Goal: Task Accomplishment & Management: Manage account settings

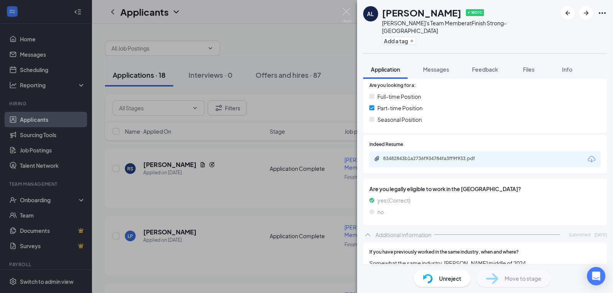
scroll to position [153, 0]
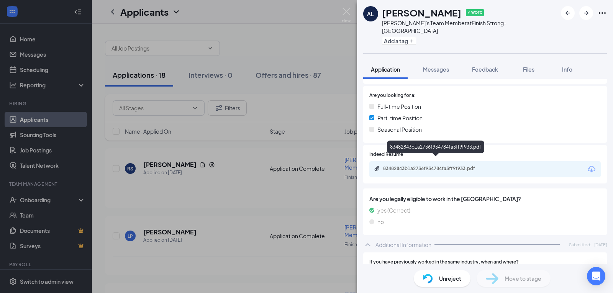
click at [433, 165] on div "83482843b1a2736f934784fa3ff9f933.pdf" at bounding box center [436, 168] width 124 height 7
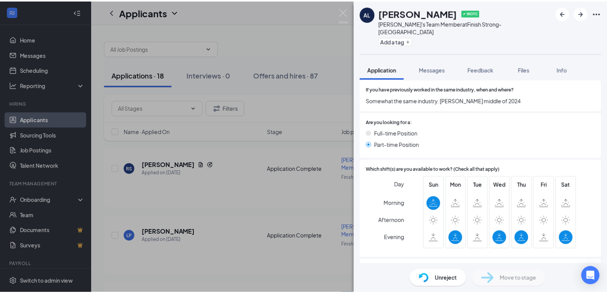
scroll to position [345, 0]
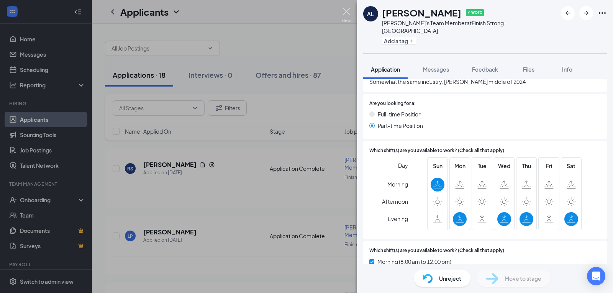
drag, startPoint x: 346, startPoint y: 11, endPoint x: 324, endPoint y: 23, distance: 25.6
click at [346, 11] on img at bounding box center [347, 15] width 10 height 15
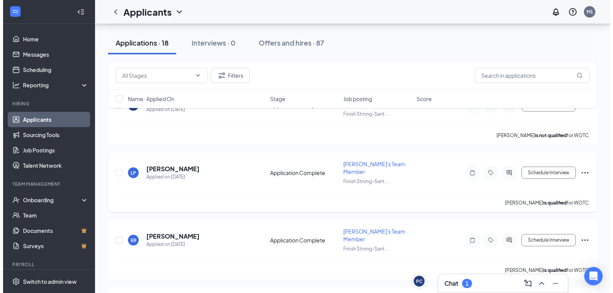
scroll to position [77, 0]
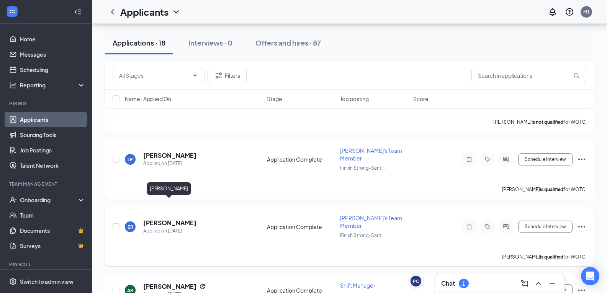
click at [175, 219] on h5 "[PERSON_NAME]" at bounding box center [169, 223] width 53 height 8
click at [175, 207] on body "Home Messages Scheduling Reporting Hiring Applicants Sourcing Tools Job Posting…" at bounding box center [303, 69] width 607 height 293
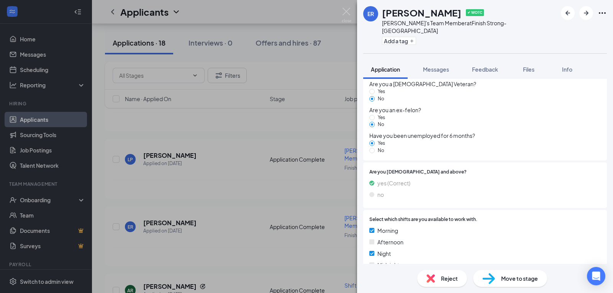
scroll to position [710, 0]
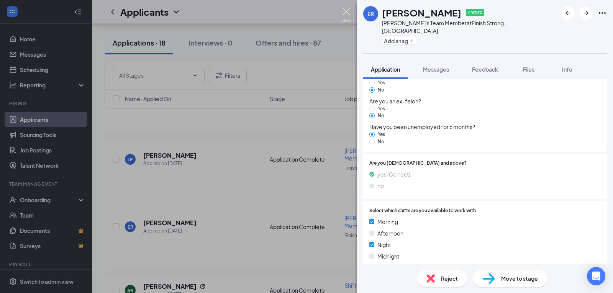
click at [347, 11] on img at bounding box center [347, 15] width 10 height 15
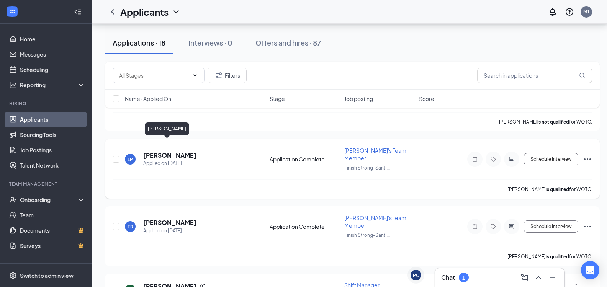
click at [157, 151] on h5 "[PERSON_NAME]" at bounding box center [169, 155] width 53 height 8
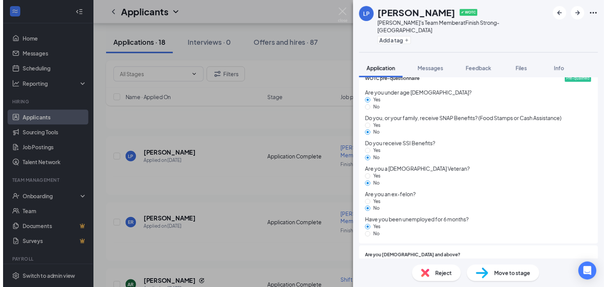
scroll to position [710, 0]
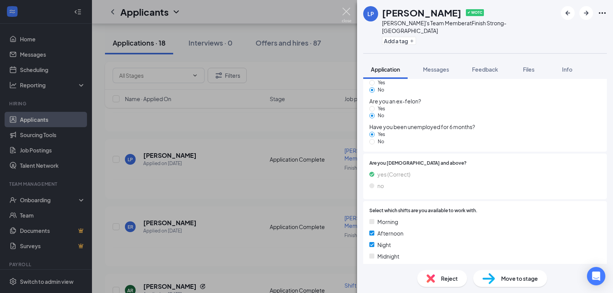
click at [348, 13] on img at bounding box center [347, 15] width 10 height 15
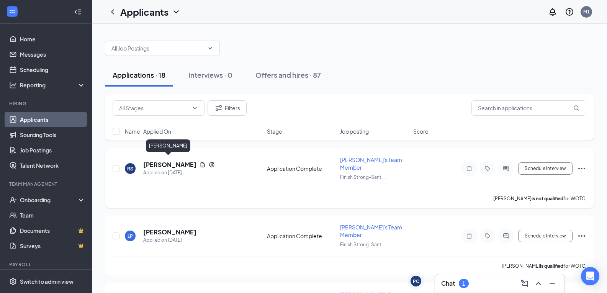
click at [166, 161] on h5 "[PERSON_NAME]" at bounding box center [169, 164] width 53 height 8
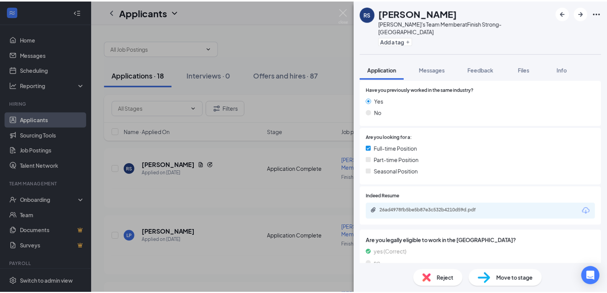
scroll to position [153, 0]
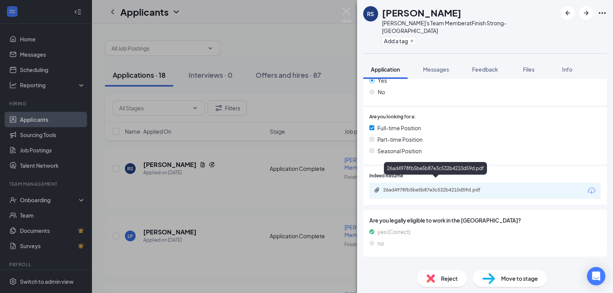
click at [421, 187] on div "26ad4978fb5be5b87e3c532b4210d59d.pdf" at bounding box center [436, 190] width 107 height 6
click at [350, 12] on img at bounding box center [347, 15] width 10 height 15
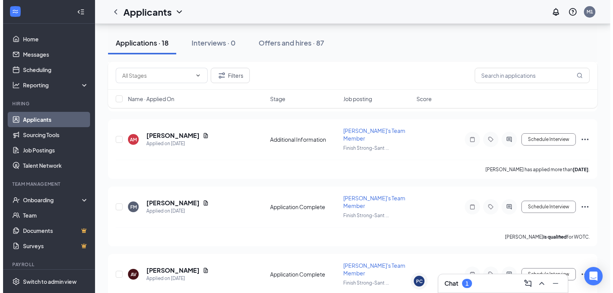
scroll to position [460, 0]
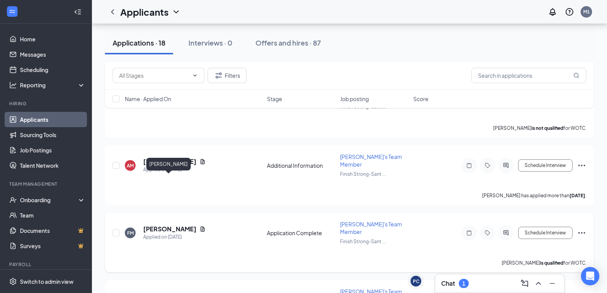
click at [169, 225] on h5 "[PERSON_NAME]" at bounding box center [169, 229] width 53 height 8
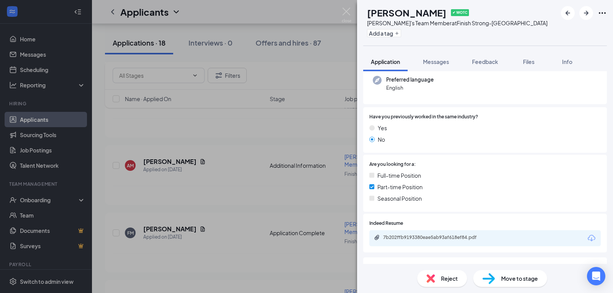
scroll to position [115, 0]
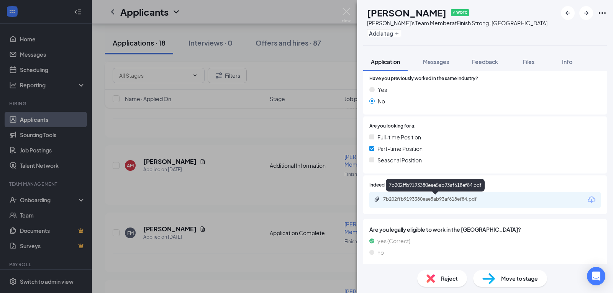
click at [469, 203] on div "7b202ffb9193380eae5ab93af618ef84.pdf" at bounding box center [436, 199] width 124 height 7
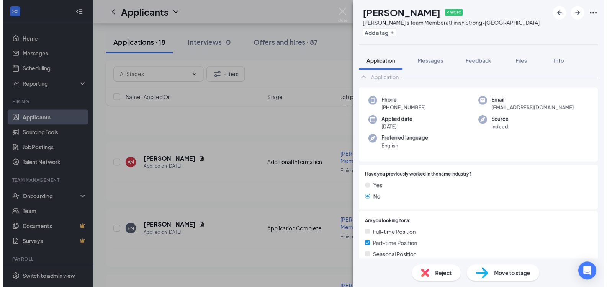
scroll to position [0, 0]
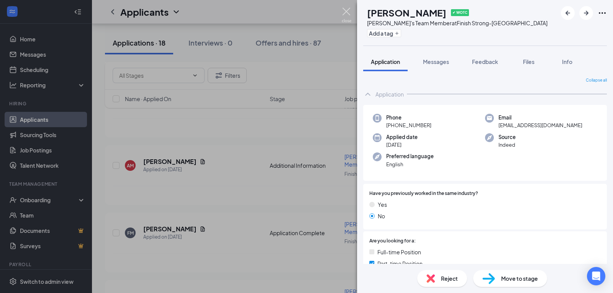
click at [348, 10] on img at bounding box center [347, 15] width 10 height 15
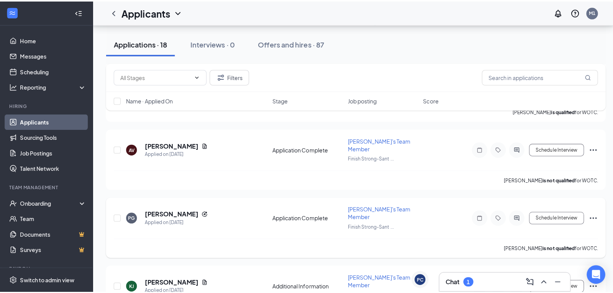
scroll to position [651, 0]
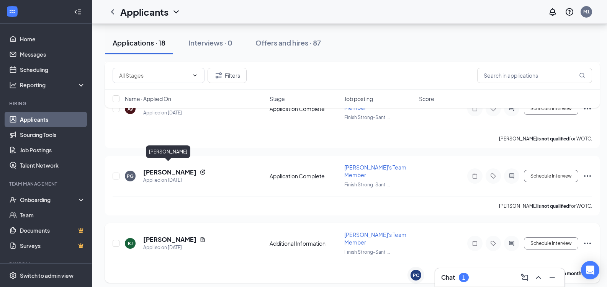
click at [165, 236] on h5 "[PERSON_NAME]" at bounding box center [169, 240] width 53 height 8
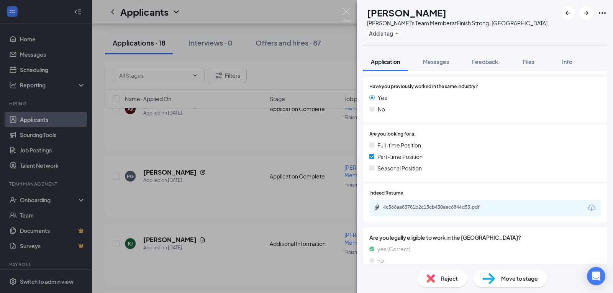
scroll to position [134, 0]
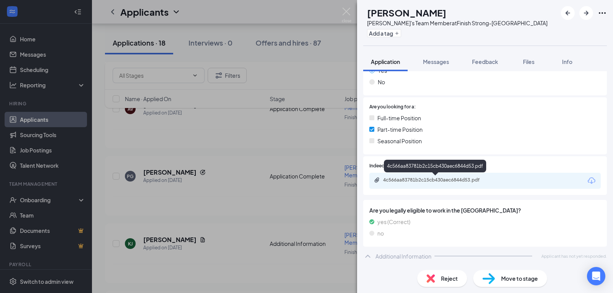
click at [412, 183] on div "4c566aa83781b2c15cb430aec6844d53.pdf" at bounding box center [436, 180] width 124 height 7
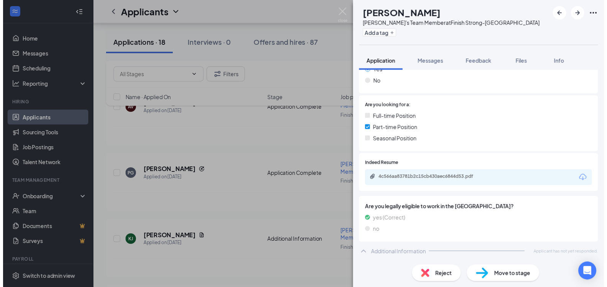
scroll to position [131, 0]
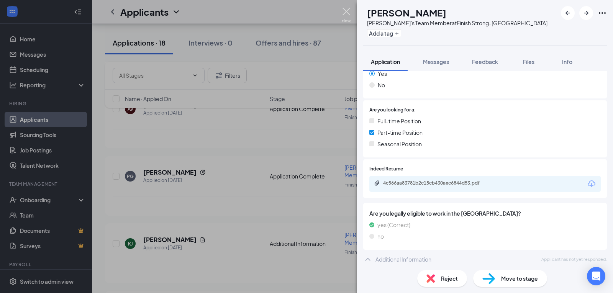
click at [345, 12] on img at bounding box center [347, 15] width 10 height 15
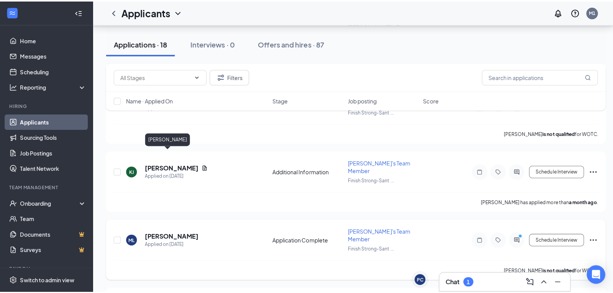
scroll to position [728, 0]
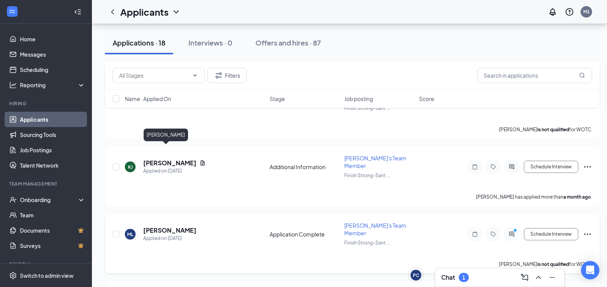
click at [154, 226] on h5 "[PERSON_NAME]" at bounding box center [169, 230] width 53 height 8
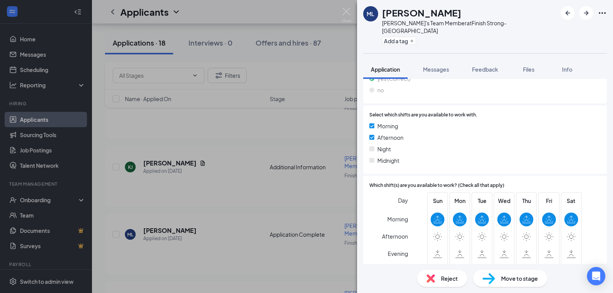
scroll to position [710, 0]
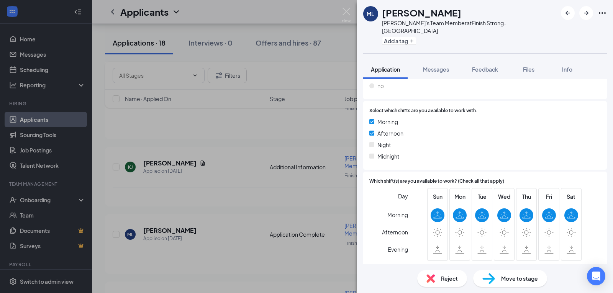
click at [502, 279] on span "Move to stage" at bounding box center [519, 278] width 37 height 8
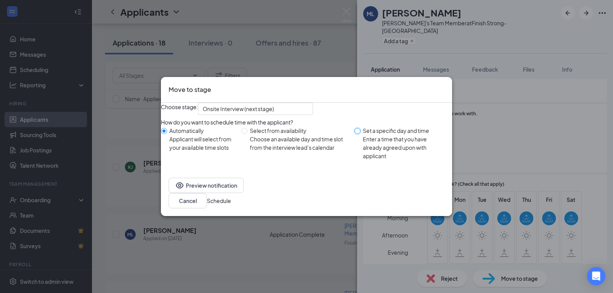
click at [358, 134] on input "Set a specific day and time Enter a time that you have already agreed upon with…" at bounding box center [357, 131] width 6 height 6
radio input "true"
radio input "false"
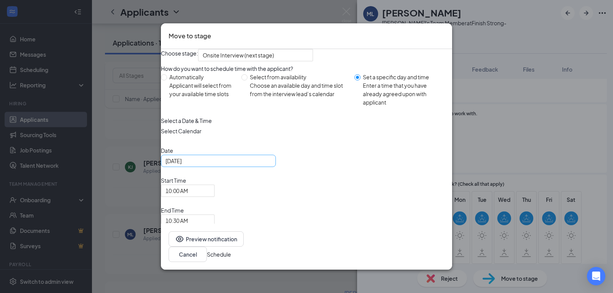
click at [271, 165] on div "[DATE]" at bounding box center [218, 161] width 106 height 8
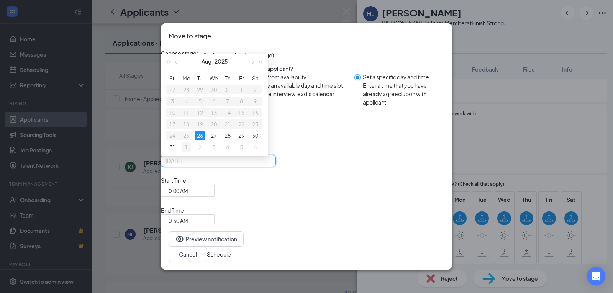
type input "[DATE]"
click at [191, 152] on div "1" at bounding box center [186, 146] width 9 height 9
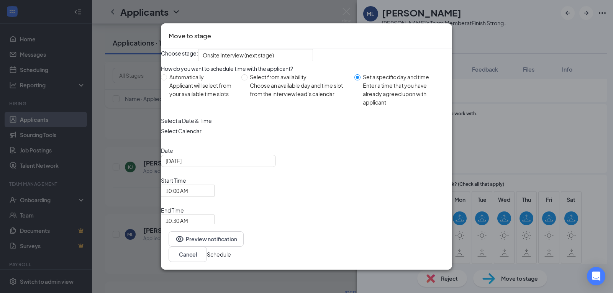
click at [231, 250] on button "Schedule" at bounding box center [219, 254] width 24 height 8
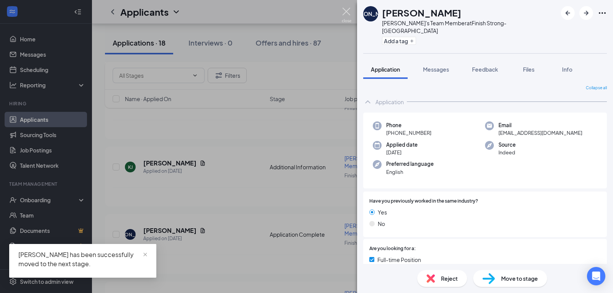
click at [347, 8] on img at bounding box center [347, 15] width 10 height 15
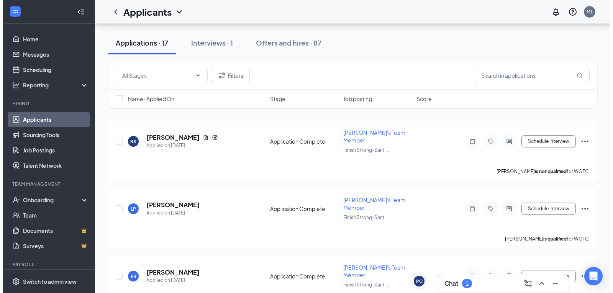
scroll to position [153, 0]
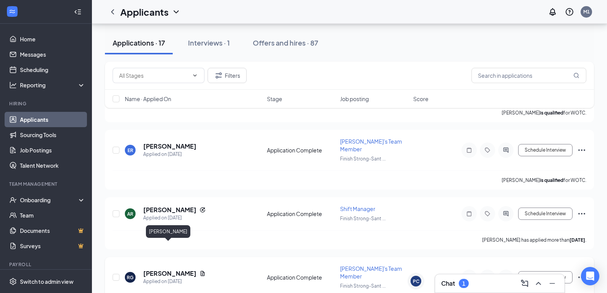
click at [177, 269] on h5 "[PERSON_NAME]" at bounding box center [169, 273] width 53 height 8
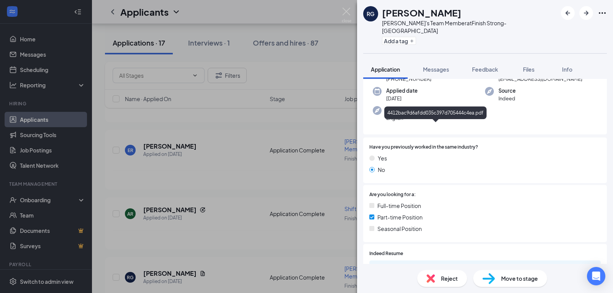
scroll to position [191, 0]
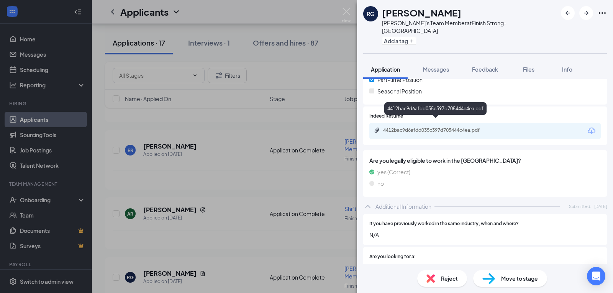
click at [413, 127] on div "4412bac9d6afdd035c397d705444c4ea.pdf" at bounding box center [436, 130] width 107 height 6
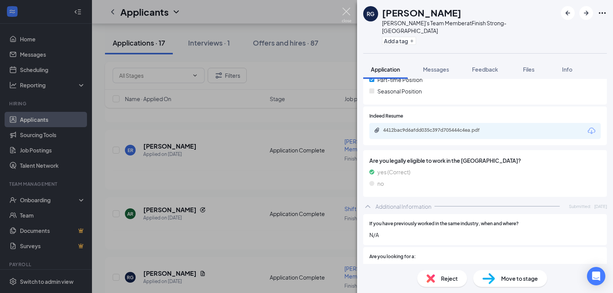
click at [344, 11] on img at bounding box center [347, 15] width 10 height 15
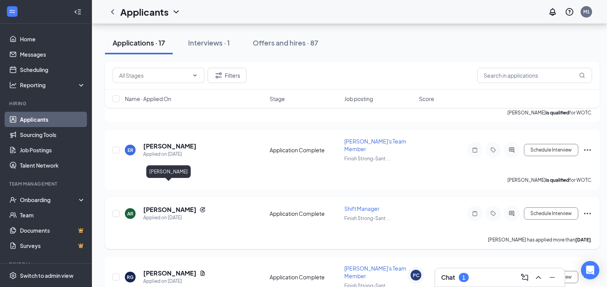
click at [175, 206] on h5 "[PERSON_NAME]" at bounding box center [169, 210] width 53 height 8
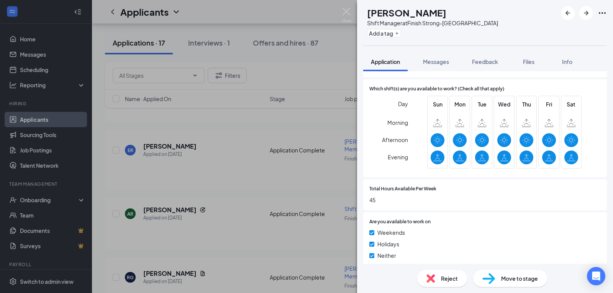
scroll to position [373, 0]
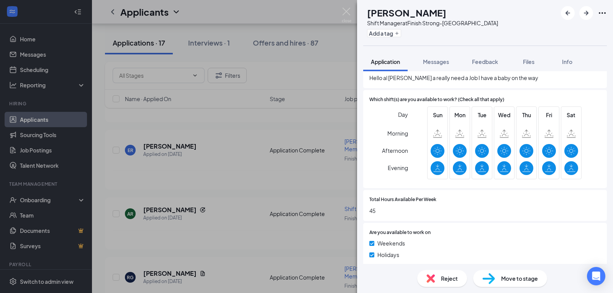
click at [523, 281] on span "Move to stage" at bounding box center [519, 278] width 37 height 8
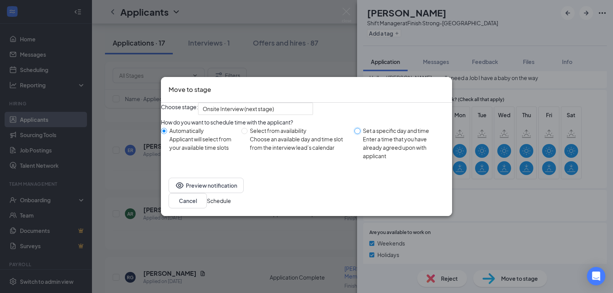
click at [357, 134] on input "Set a specific day and time Enter a time that you have already agreed upon with…" at bounding box center [357, 131] width 6 height 6
radio input "true"
radio input "false"
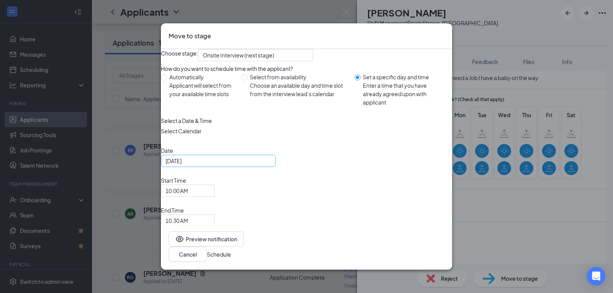
click at [271, 165] on div "[DATE]" at bounding box center [218, 161] width 106 height 8
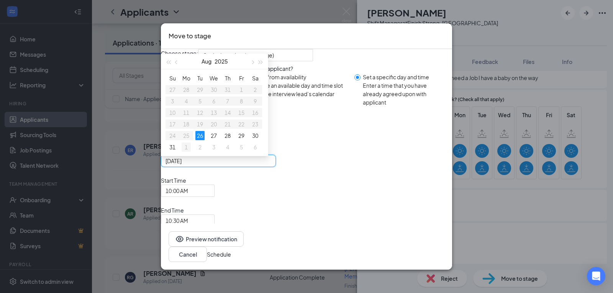
type input "[DATE]"
click at [191, 152] on div "1" at bounding box center [186, 146] width 9 height 9
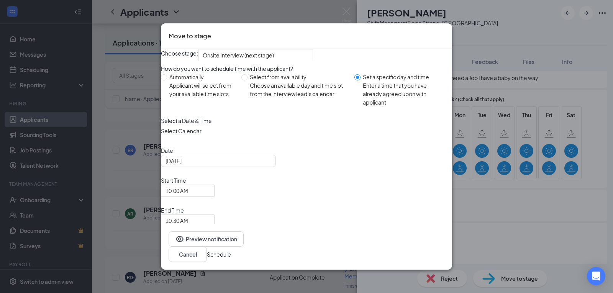
click at [231, 250] on button "Schedule" at bounding box center [219, 254] width 24 height 8
click at [210, 196] on span "10:00 AM" at bounding box center [187, 190] width 44 height 11
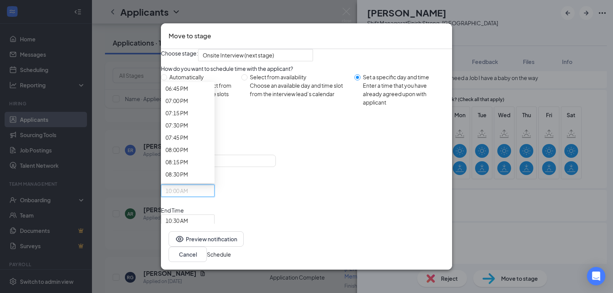
scroll to position [1008, 0]
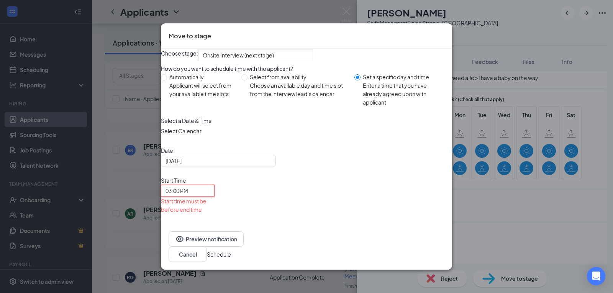
click at [188, 232] on span "10:30 AM" at bounding box center [176, 237] width 23 height 11
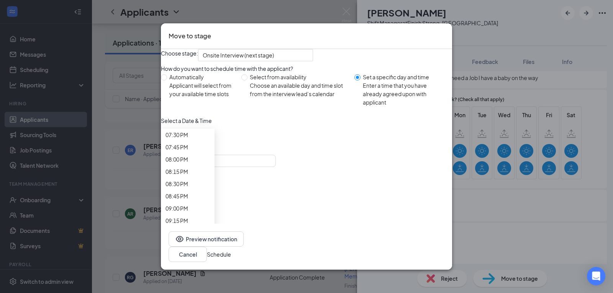
scroll to position [1005, 0]
click at [231, 250] on button "Schedule" at bounding box center [219, 254] width 24 height 8
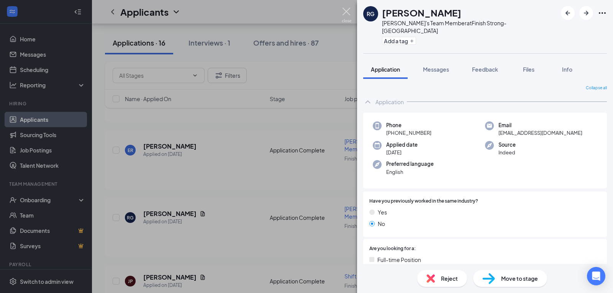
click at [348, 12] on img at bounding box center [347, 15] width 10 height 15
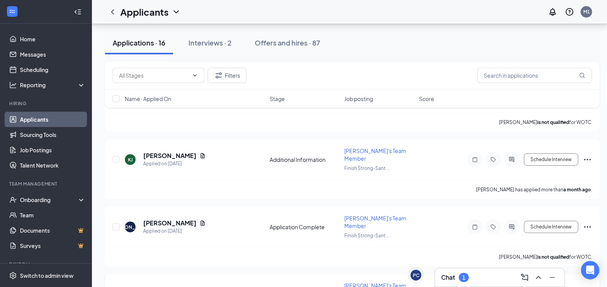
scroll to position [689, 0]
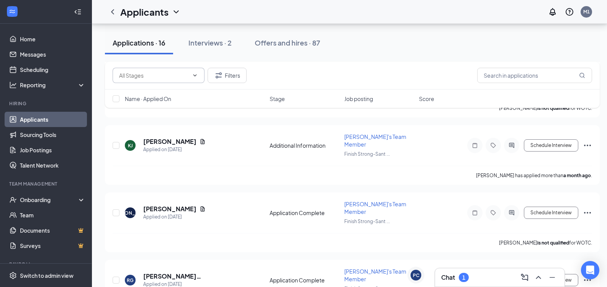
click at [193, 76] on icon "ChevronDown" at bounding box center [195, 75] width 6 height 6
click at [222, 73] on icon "Filter" at bounding box center [218, 75] width 9 height 9
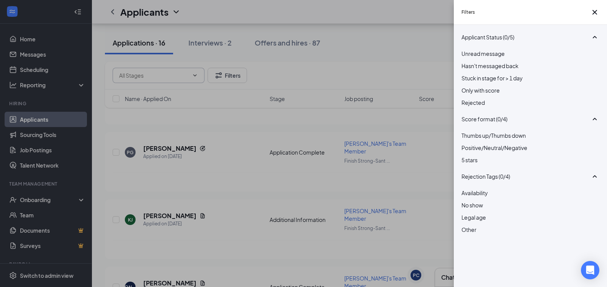
scroll to position [613, 0]
click at [432, 13] on div "Filters Applicant Status (0/5) Unread message Hasn't messaged back Stuck in sta…" at bounding box center [303, 143] width 607 height 287
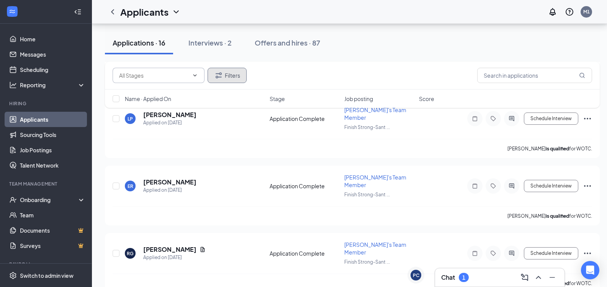
scroll to position [115, 0]
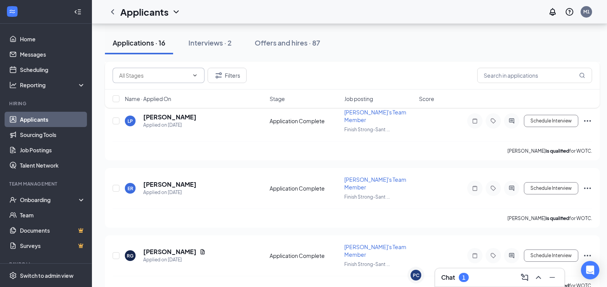
click at [359, 100] on span "Job posting" at bounding box center [358, 99] width 29 height 8
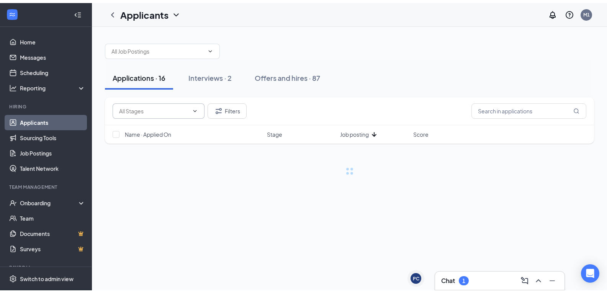
scroll to position [0, 0]
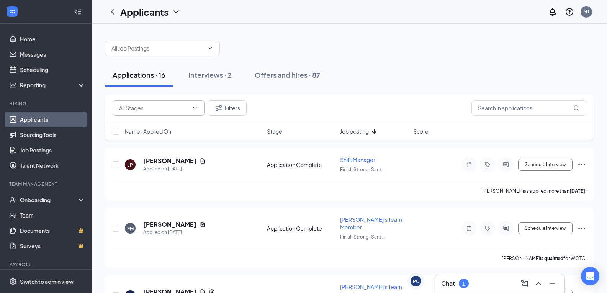
click at [376, 132] on icon "ArrowDown" at bounding box center [374, 131] width 9 height 9
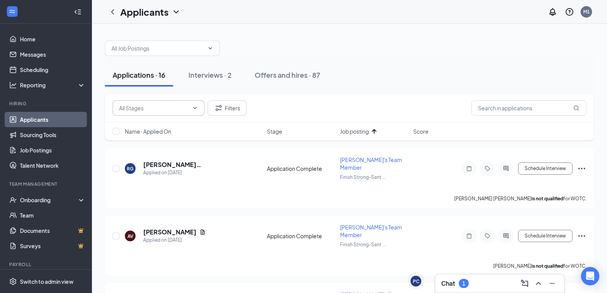
click at [376, 133] on icon "ArrowUp" at bounding box center [374, 131] width 9 height 9
click at [194, 108] on icon "ChevronDown" at bounding box center [194, 108] width 3 height 2
click at [194, 108] on icon "ChevronUp" at bounding box center [194, 108] width 3 height 2
click at [524, 109] on input "text" at bounding box center [528, 107] width 115 height 15
click at [517, 109] on input "text" at bounding box center [528, 107] width 115 height 15
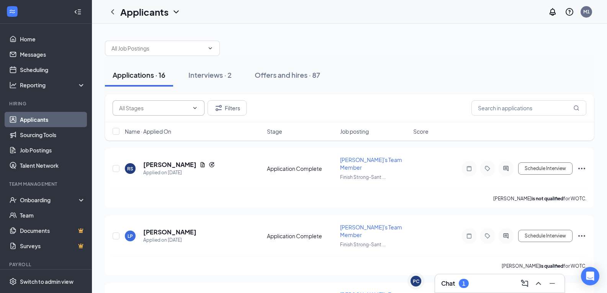
click at [356, 135] on span "Job posting" at bounding box center [354, 132] width 29 height 8
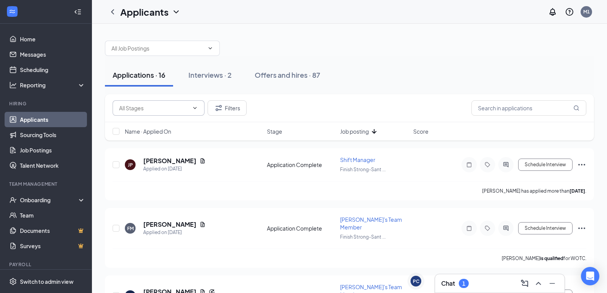
click at [356, 135] on span "Job posting" at bounding box center [354, 132] width 29 height 8
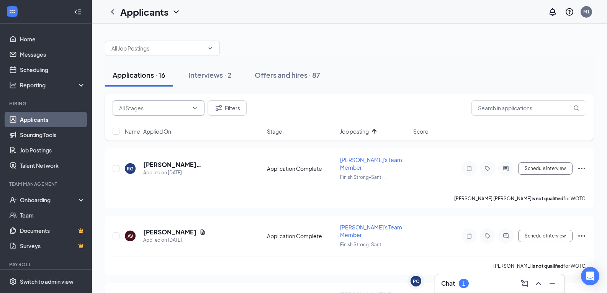
click at [356, 135] on span "Job posting" at bounding box center [354, 132] width 29 height 8
click at [175, 13] on icon "ChevronDown" at bounding box center [176, 11] width 9 height 9
click at [294, 36] on div at bounding box center [349, 44] width 489 height 23
click at [211, 46] on icon "ChevronDown" at bounding box center [210, 48] width 6 height 6
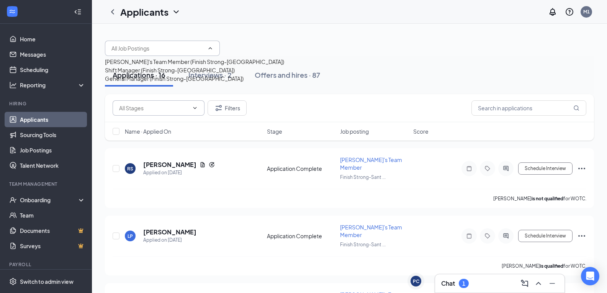
click at [151, 74] on div "Shift Manager (Finish Strong-[GEOGRAPHIC_DATA])" at bounding box center [170, 70] width 130 height 8
type input "Shift Manager (Finish Strong-[GEOGRAPHIC_DATA])"
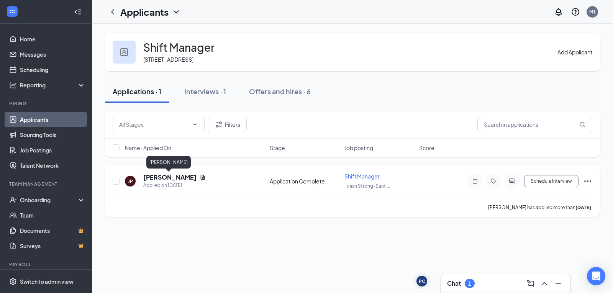
click at [164, 178] on h5 "[PERSON_NAME]" at bounding box center [169, 177] width 53 height 8
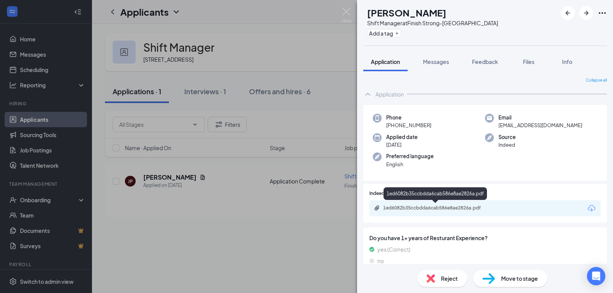
click at [438, 207] on div "1ed6082b35ccbdda6cab586e8ae2826a.pdf" at bounding box center [436, 208] width 107 height 6
click at [347, 10] on img at bounding box center [347, 15] width 10 height 15
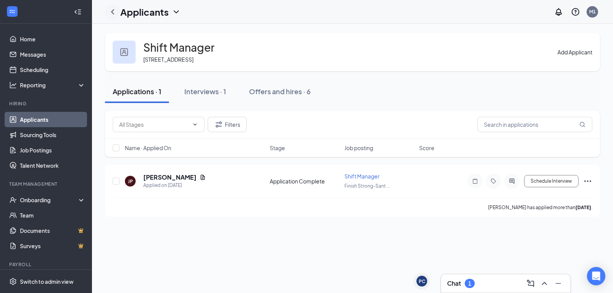
click at [114, 12] on icon "ChevronLeft" at bounding box center [112, 11] width 9 height 9
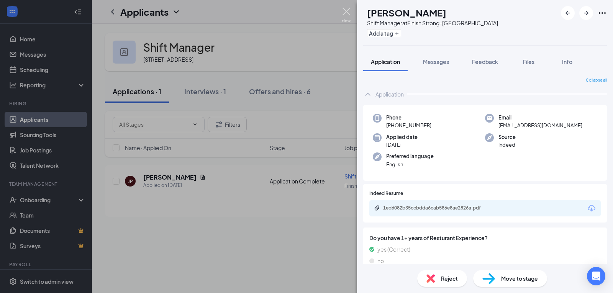
click at [348, 10] on img at bounding box center [347, 15] width 10 height 15
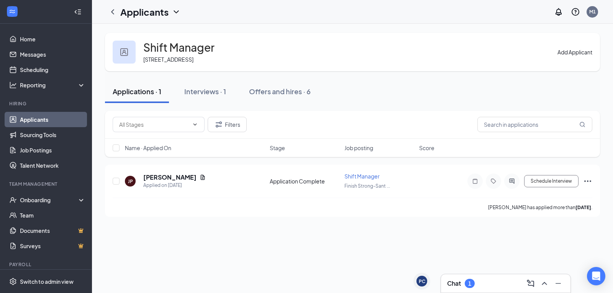
click at [175, 11] on icon "ChevronDown" at bounding box center [176, 11] width 9 height 9
click at [196, 124] on icon "ChevronDown" at bounding box center [194, 124] width 3 height 2
click at [196, 124] on icon "ChevronUp" at bounding box center [195, 124] width 6 height 6
click at [114, 12] on icon "ChevronLeft" at bounding box center [112, 11] width 9 height 9
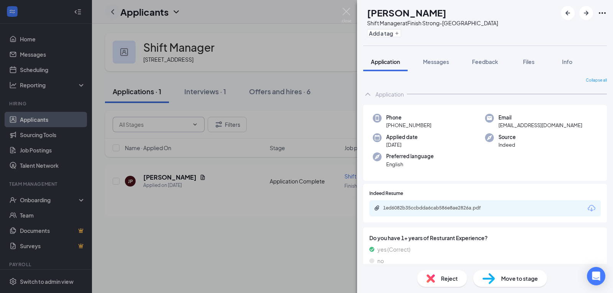
click at [114, 12] on div "[PERSON_NAME] Shift Manager at Finish Strong-Santa Fe Add a tag Application Mes…" at bounding box center [306, 146] width 613 height 293
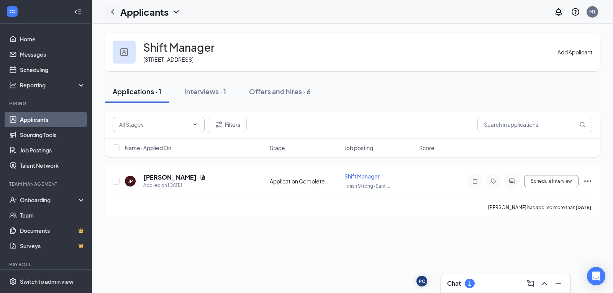
click at [112, 14] on icon "ChevronLeft" at bounding box center [112, 11] width 9 height 9
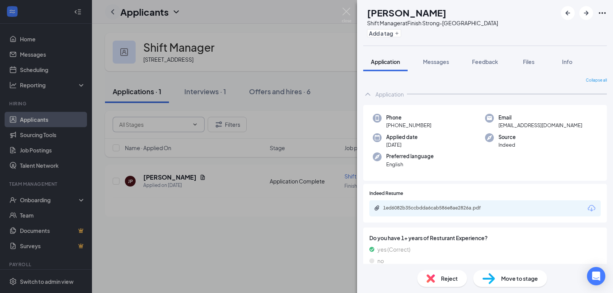
click at [112, 14] on div "[PERSON_NAME] Shift Manager at Finish Strong-Santa Fe Add a tag Application Mes…" at bounding box center [306, 146] width 613 height 293
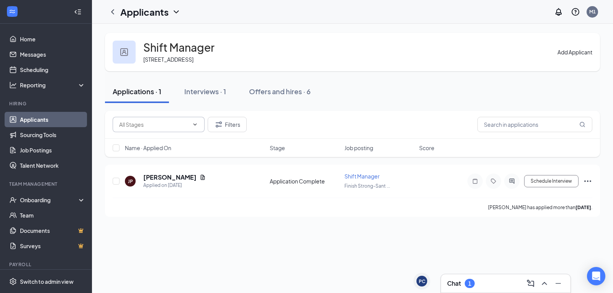
drag, startPoint x: 576, startPoint y: 54, endPoint x: 574, endPoint y: 87, distance: 33.0
click at [574, 87] on div "Shift Manager [STREET_ADDRESS] Add Applicant Applications · 1 Interviews · 1 Of…" at bounding box center [352, 125] width 495 height 184
click at [553, 125] on input "text" at bounding box center [534, 124] width 115 height 15
click at [507, 123] on input "text" at bounding box center [534, 124] width 115 height 15
click at [201, 94] on div "Interviews · 1" at bounding box center [205, 92] width 42 height 10
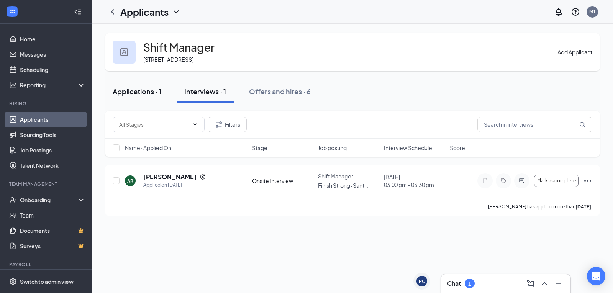
click at [141, 92] on div "Applications · 1" at bounding box center [137, 92] width 49 height 10
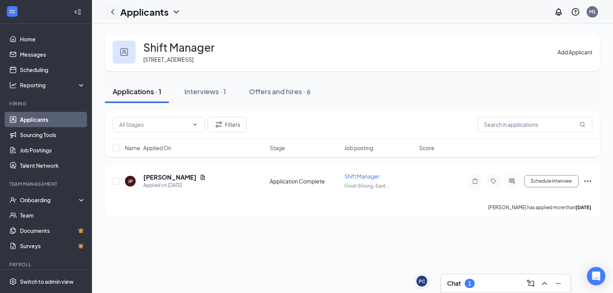
click at [114, 12] on icon "ChevronLeft" at bounding box center [112, 11] width 9 height 9
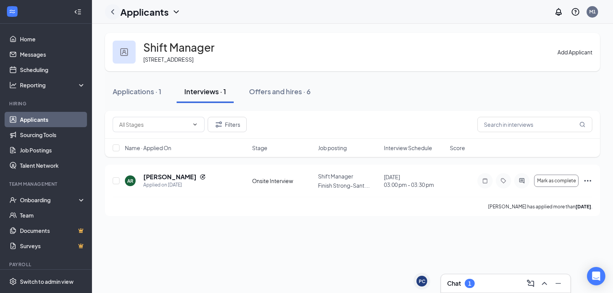
click at [114, 12] on icon "ChevronLeft" at bounding box center [112, 11] width 9 height 9
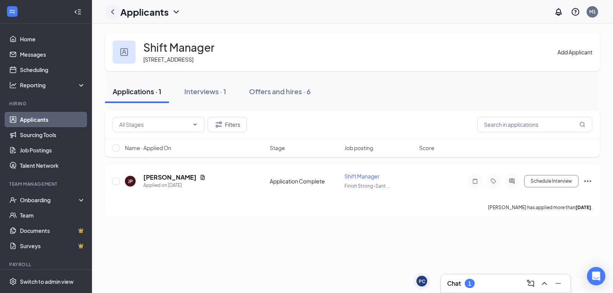
click at [114, 12] on icon "ChevronLeft" at bounding box center [112, 11] width 9 height 9
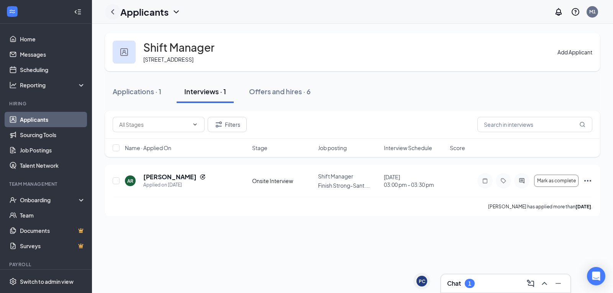
click at [114, 12] on icon "ChevronLeft" at bounding box center [112, 11] width 9 height 9
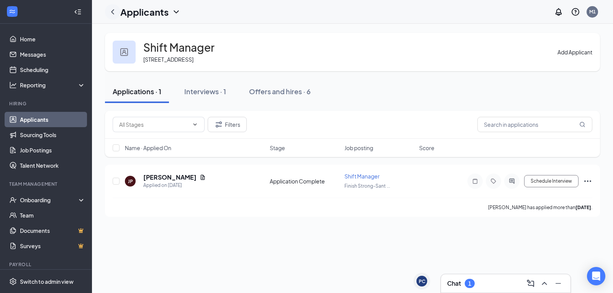
click at [114, 12] on icon "ChevronLeft" at bounding box center [112, 11] width 9 height 9
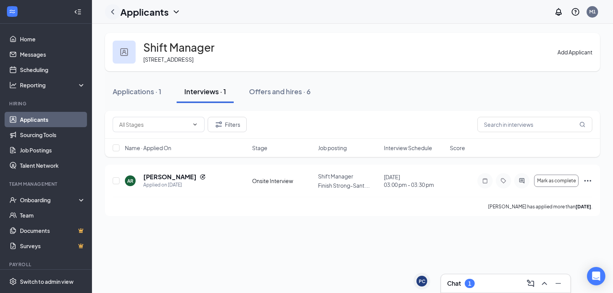
click at [114, 12] on icon "ChevronLeft" at bounding box center [112, 11] width 9 height 9
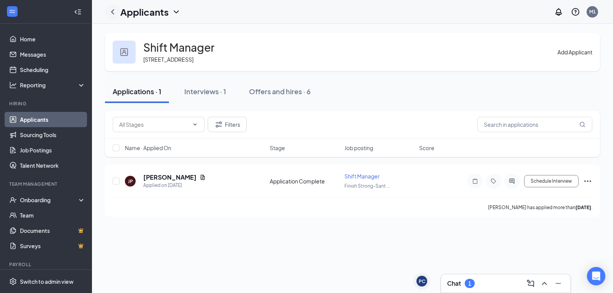
click at [114, 12] on icon "ChevronLeft" at bounding box center [112, 11] width 9 height 9
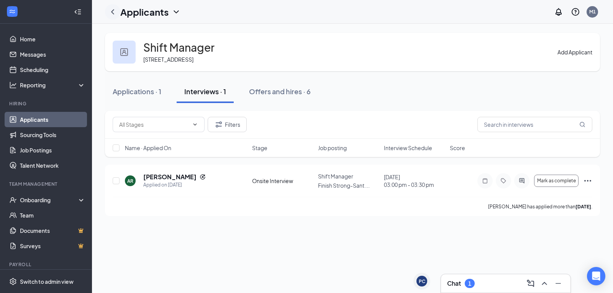
click at [114, 12] on icon "ChevronLeft" at bounding box center [112, 11] width 9 height 9
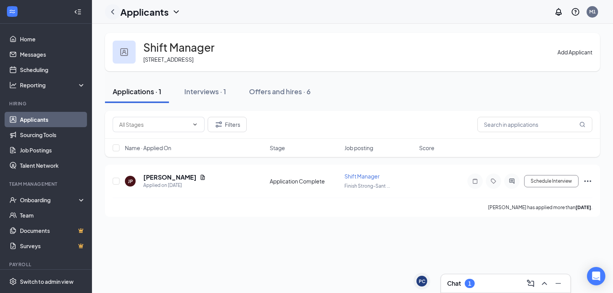
click at [114, 12] on icon "ChevronLeft" at bounding box center [112, 11] width 9 height 9
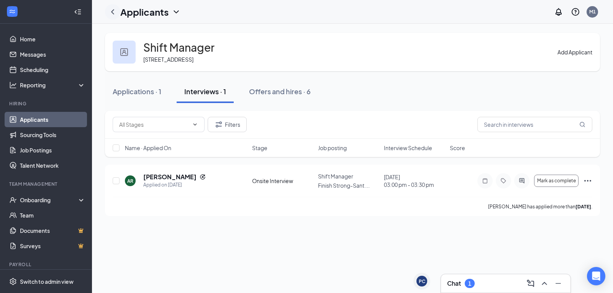
click at [114, 12] on icon "ChevronLeft" at bounding box center [112, 11] width 9 height 9
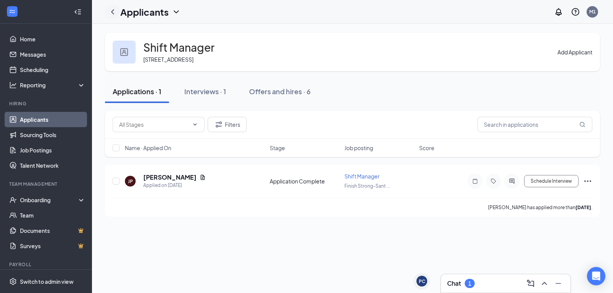
click at [114, 12] on icon "ChevronLeft" at bounding box center [112, 11] width 9 height 9
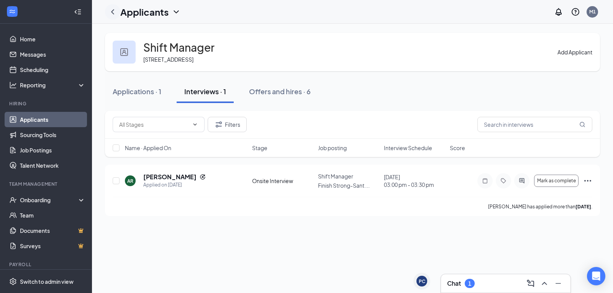
click at [114, 12] on icon "ChevronLeft" at bounding box center [112, 11] width 9 height 9
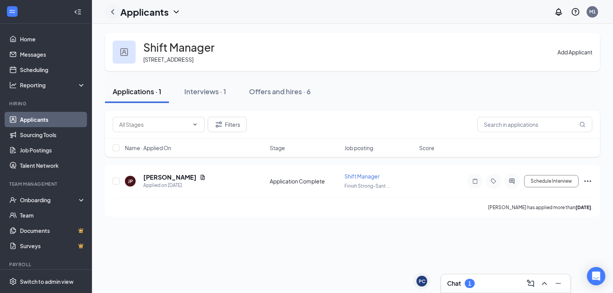
click at [114, 12] on icon "ChevronLeft" at bounding box center [112, 11] width 9 height 9
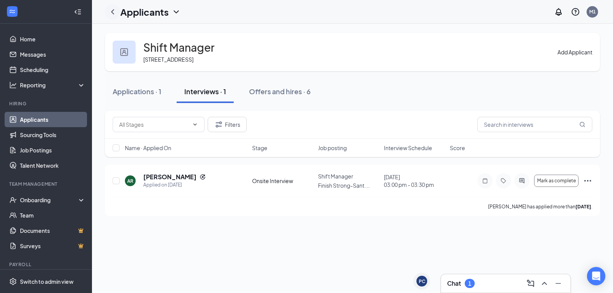
click at [114, 12] on icon "ChevronLeft" at bounding box center [112, 11] width 9 height 9
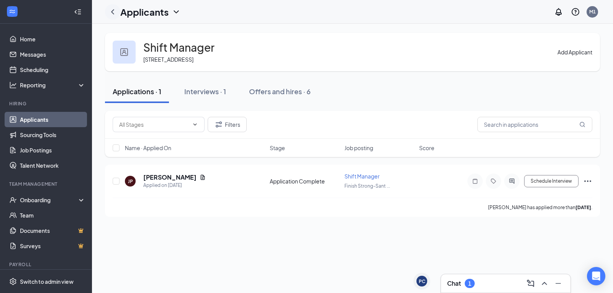
click at [114, 12] on icon "ChevronLeft" at bounding box center [112, 11] width 9 height 9
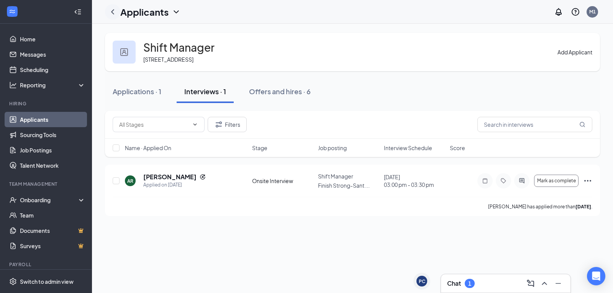
click at [114, 12] on icon "ChevronLeft" at bounding box center [112, 11] width 9 height 9
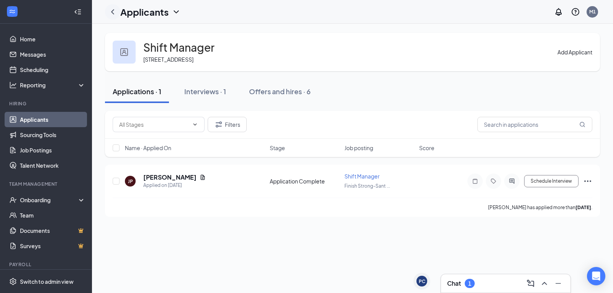
click at [114, 12] on icon "ChevronLeft" at bounding box center [112, 11] width 9 height 9
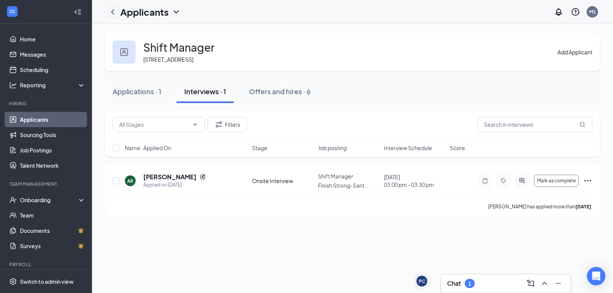
click at [114, 12] on icon "ChevronLeft" at bounding box center [112, 11] width 9 height 9
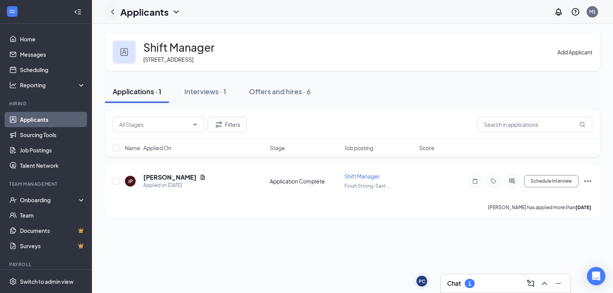
click at [114, 12] on icon "ChevronLeft" at bounding box center [112, 11] width 9 height 9
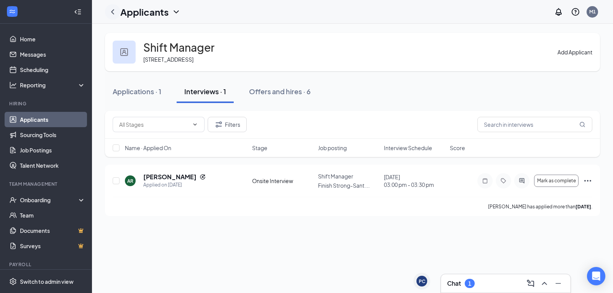
click at [114, 12] on icon "ChevronLeft" at bounding box center [112, 11] width 9 height 9
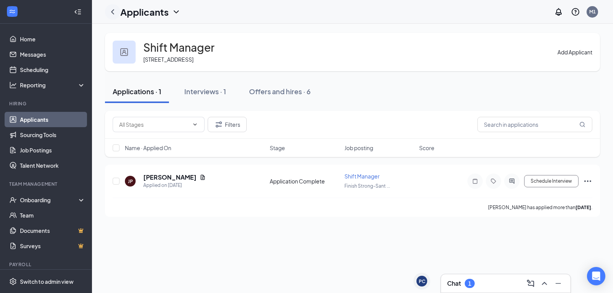
click at [114, 12] on icon "ChevronLeft" at bounding box center [112, 11] width 9 height 9
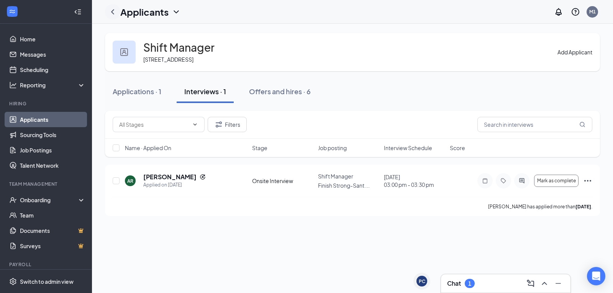
click at [114, 12] on icon "ChevronLeft" at bounding box center [112, 11] width 9 height 9
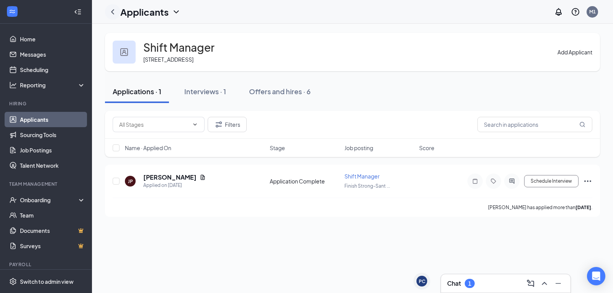
click at [114, 12] on icon "ChevronLeft" at bounding box center [112, 11] width 9 height 9
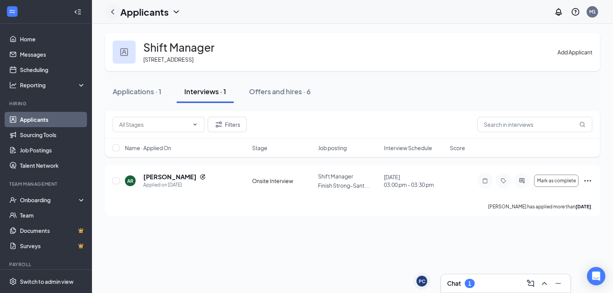
click at [114, 12] on icon "ChevronLeft" at bounding box center [112, 11] width 9 height 9
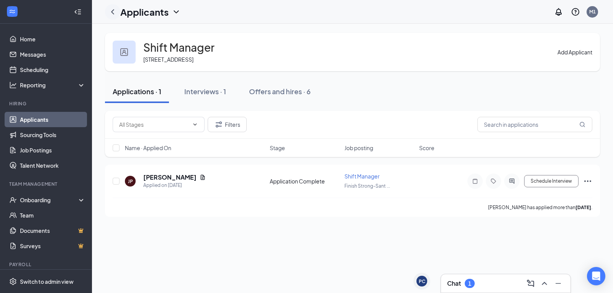
click at [114, 12] on icon "ChevronLeft" at bounding box center [112, 11] width 9 height 9
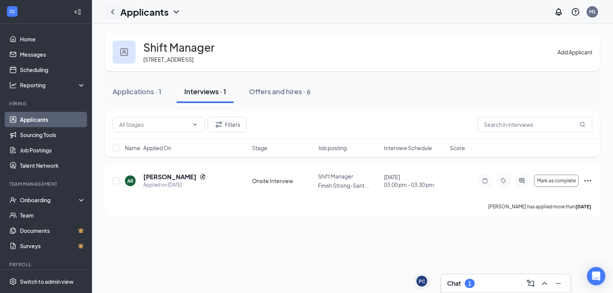
click at [114, 12] on icon "ChevronLeft" at bounding box center [112, 11] width 9 height 9
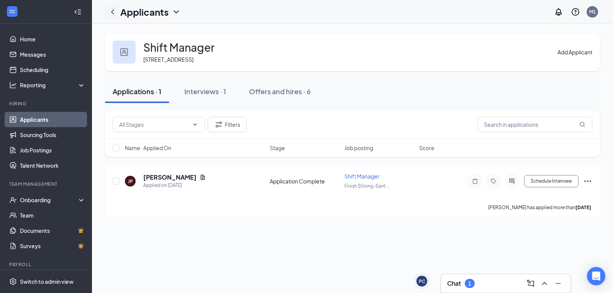
click at [114, 12] on icon "ChevronLeft" at bounding box center [112, 11] width 9 height 9
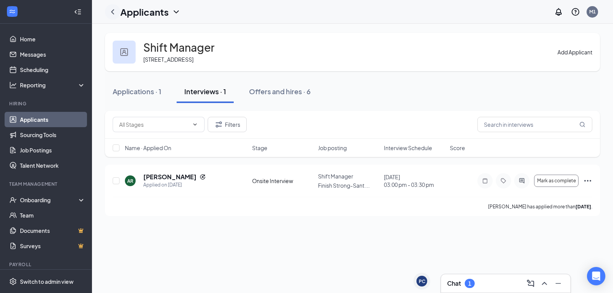
click at [114, 12] on icon "ChevronLeft" at bounding box center [112, 11] width 9 height 9
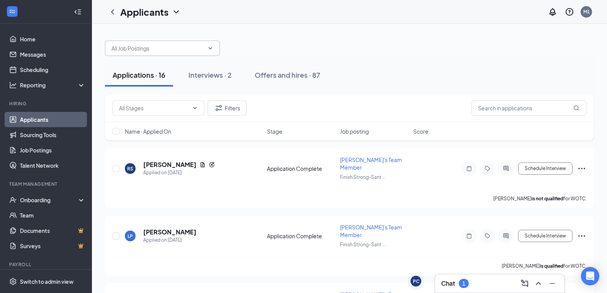
click at [211, 49] on icon "ChevronDown" at bounding box center [210, 48] width 6 height 6
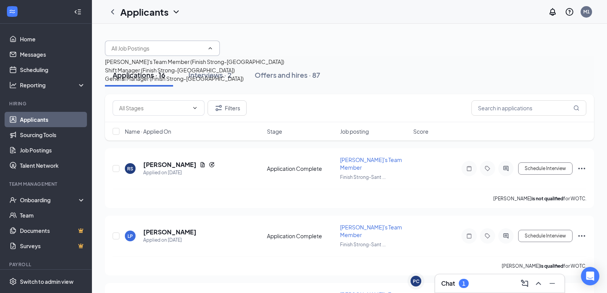
click at [166, 50] on input "text" at bounding box center [157, 48] width 93 height 8
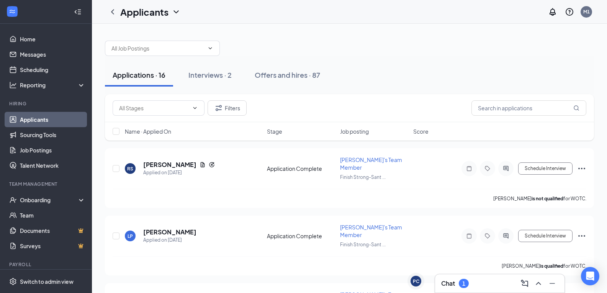
click at [209, 49] on icon "ChevronDown" at bounding box center [210, 48] width 6 height 6
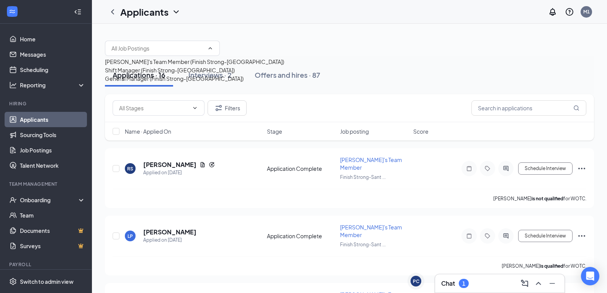
click at [179, 66] on div "[PERSON_NAME]'s Team Member (Finish Strong-[GEOGRAPHIC_DATA])" at bounding box center [194, 61] width 179 height 8
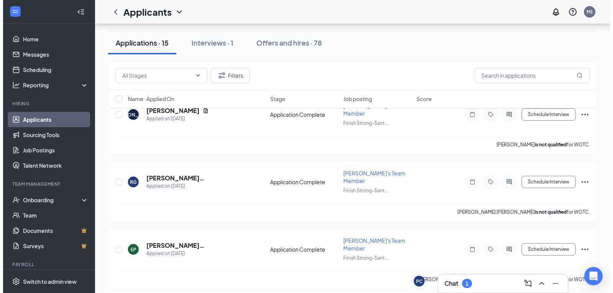
scroll to position [769, 0]
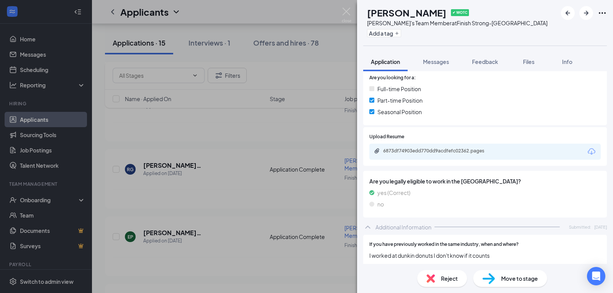
scroll to position [153, 0]
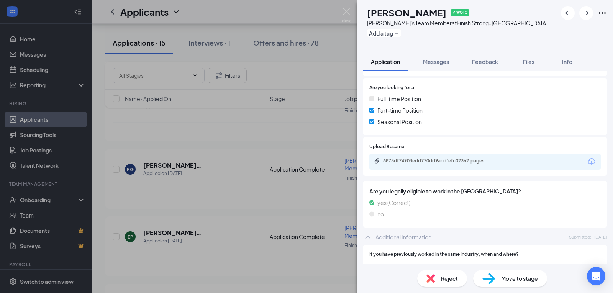
click at [439, 165] on div "6873df74903edd770dd9acdfefc02362.pages" at bounding box center [484, 162] width 231 height 16
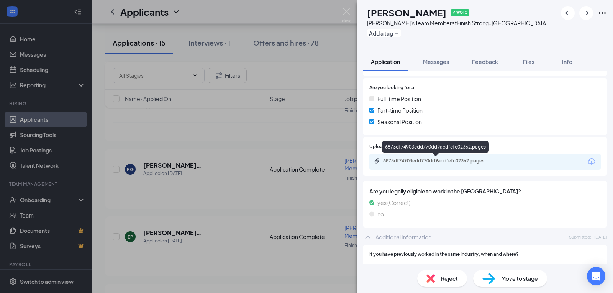
click at [437, 163] on div "6873df74903edd770dd9acdfefc02362.pages" at bounding box center [436, 161] width 107 height 6
click at [432, 161] on div "6873df74903edd770dd9acdfefc02362.pages" at bounding box center [436, 161] width 107 height 6
click at [430, 161] on div "6873df74903edd770dd9acdfefc02362.pages" at bounding box center [436, 161] width 107 height 6
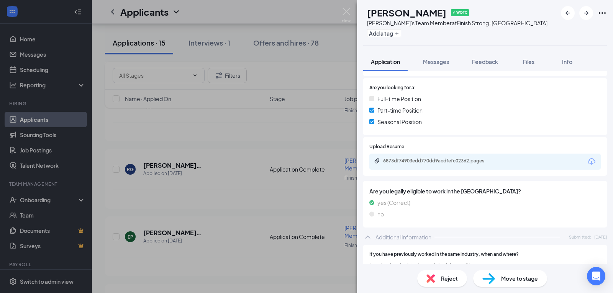
click at [257, 250] on div "MT [PERSON_NAME] ✔ WOTC [PERSON_NAME]'s Team Member at Finish Strong-Santa Fe A…" at bounding box center [306, 146] width 613 height 293
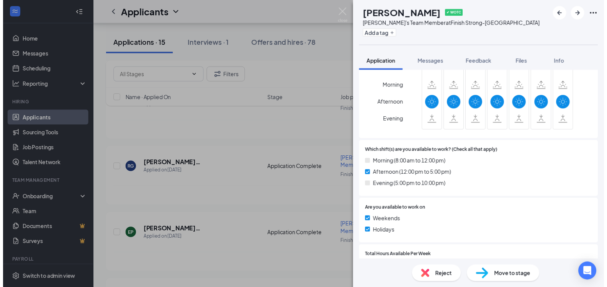
scroll to position [460, 0]
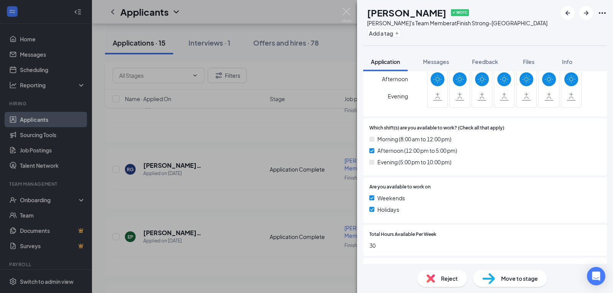
click at [227, 203] on div "MT [PERSON_NAME] ✔ WOTC [PERSON_NAME]'s Team Member at Finish Strong-Santa Fe A…" at bounding box center [306, 146] width 613 height 293
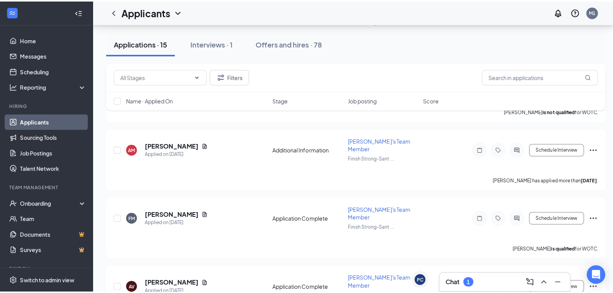
scroll to position [386, 0]
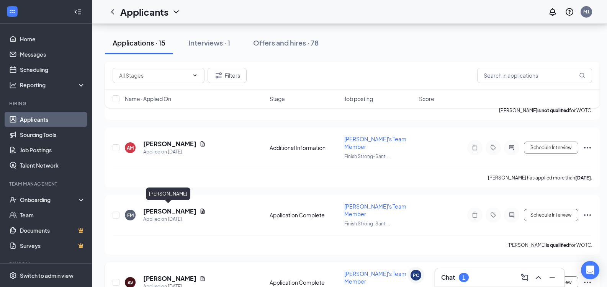
click at [166, 275] on h5 "[PERSON_NAME]" at bounding box center [169, 279] width 53 height 8
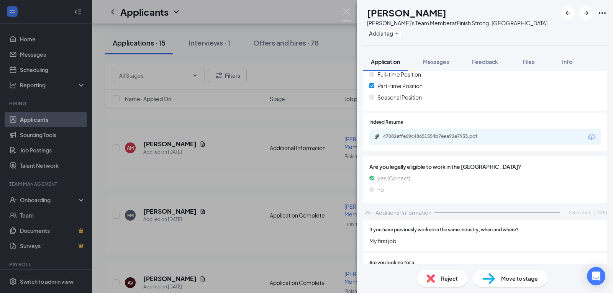
scroll to position [191, 0]
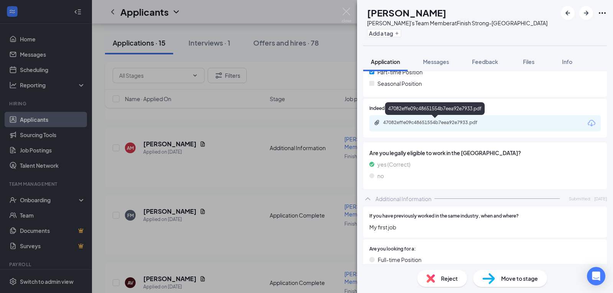
click at [411, 121] on div "47082effe09c48651554b7eea92e7933.pdf" at bounding box center [436, 122] width 107 height 6
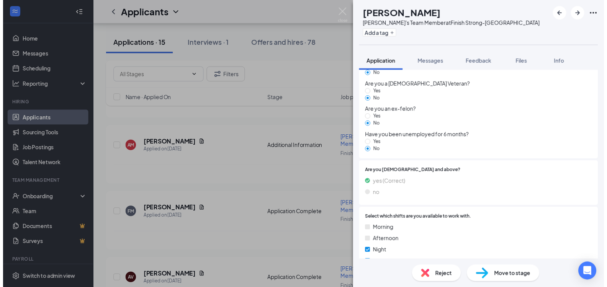
scroll to position [751, 0]
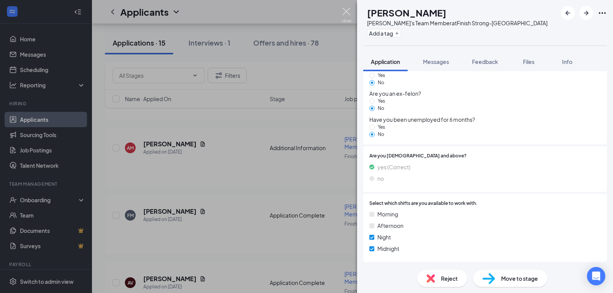
click at [345, 11] on img at bounding box center [347, 15] width 10 height 15
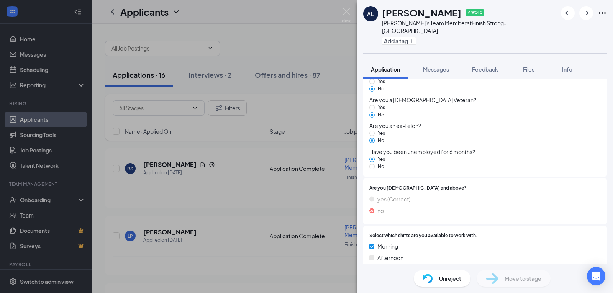
scroll to position [751, 0]
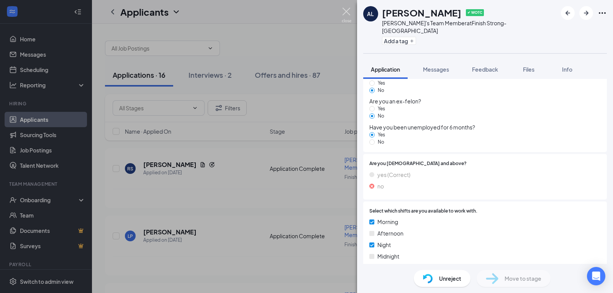
click at [349, 10] on img at bounding box center [347, 15] width 10 height 15
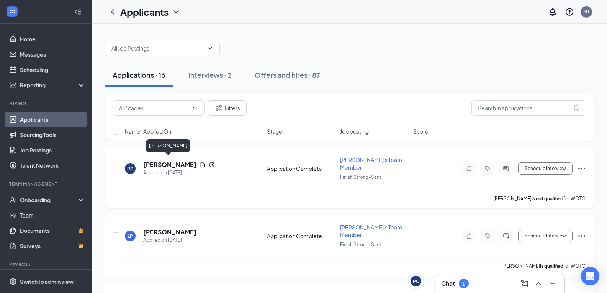
click at [165, 160] on h5 "[PERSON_NAME]" at bounding box center [169, 164] width 53 height 8
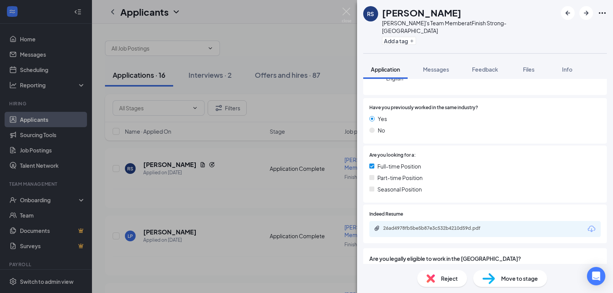
scroll to position [153, 0]
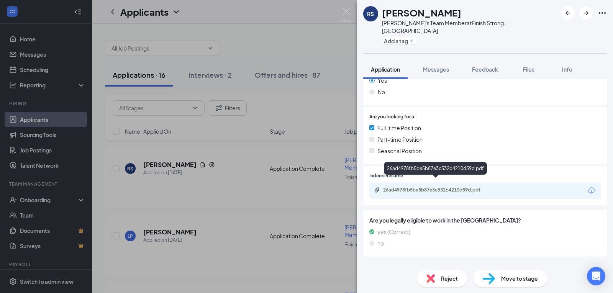
click at [428, 187] on div "26ad4978fb5be5b87e3c532b4210d59d.pdf" at bounding box center [436, 190] width 107 height 6
